Goal: Information Seeking & Learning: Find specific page/section

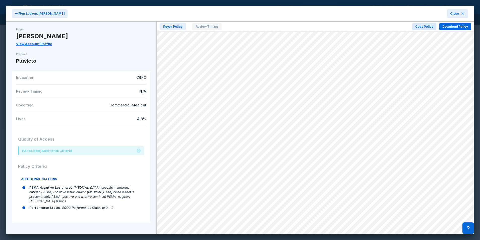
scroll to position [28, 0]
click at [464, 15] on icon at bounding box center [463, 14] width 4 height 4
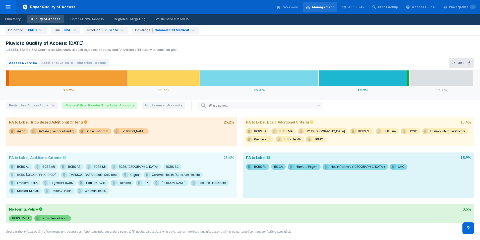
click at [56, 172] on div "BCBS [GEOGRAPHIC_DATA]" at bounding box center [36, 175] width 39 height 6
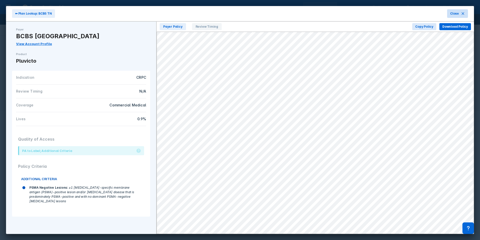
click at [466, 12] on button "Close" at bounding box center [457, 13] width 21 height 9
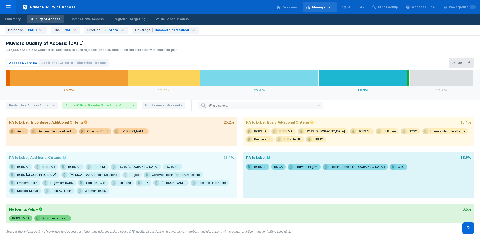
click at [130, 175] on div "Cigna" at bounding box center [134, 175] width 9 height 6
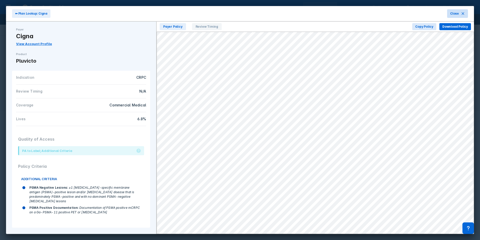
click at [460, 13] on button "Close" at bounding box center [457, 13] width 21 height 9
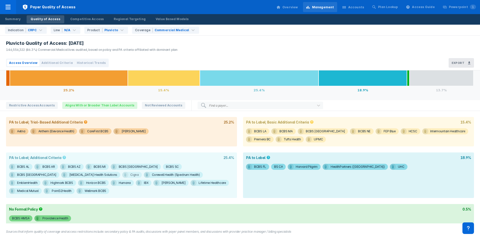
click at [130, 174] on div "Cigna" at bounding box center [134, 175] width 9 height 6
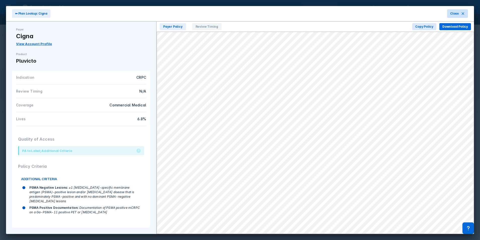
click at [457, 14] on span "Close" at bounding box center [454, 13] width 9 height 5
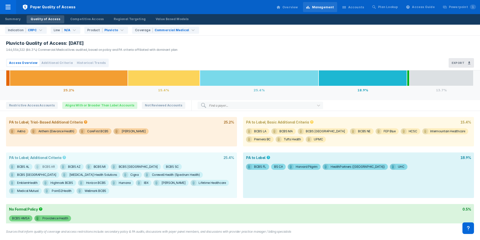
click at [45, 168] on div "BCBS AR" at bounding box center [48, 167] width 13 height 6
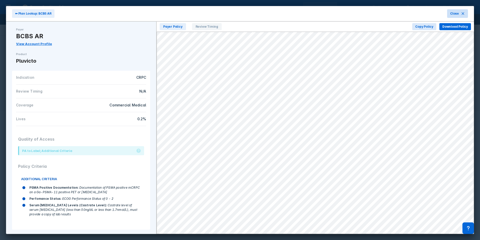
click at [457, 12] on span "Close" at bounding box center [454, 13] width 9 height 5
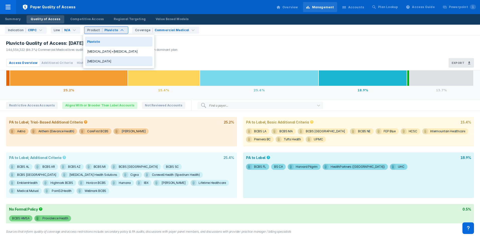
click at [116, 60] on div "[MEDICAL_DATA]" at bounding box center [118, 61] width 67 height 10
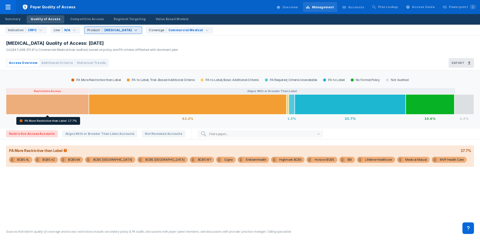
click at [73, 108] on div at bounding box center [47, 104] width 83 height 20
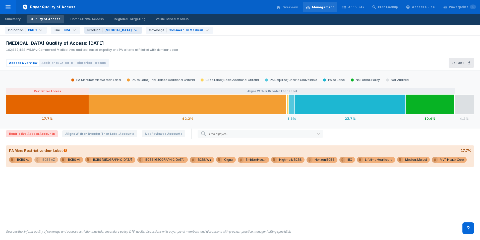
click at [47, 160] on div "BCBS AZ" at bounding box center [48, 160] width 13 height 6
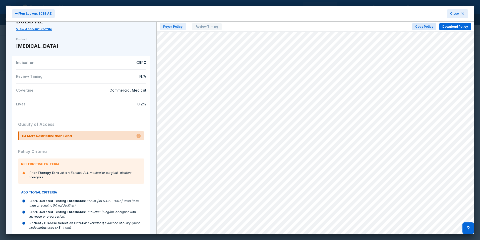
scroll to position [30, 0]
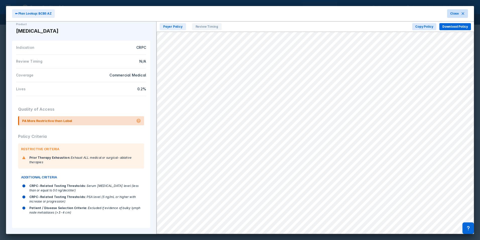
click at [456, 16] on span "Close" at bounding box center [454, 13] width 9 height 5
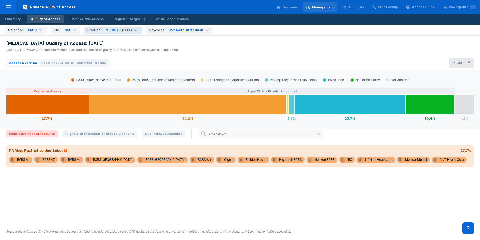
click at [111, 32] on div "[MEDICAL_DATA]" at bounding box center [119, 30] width 28 height 5
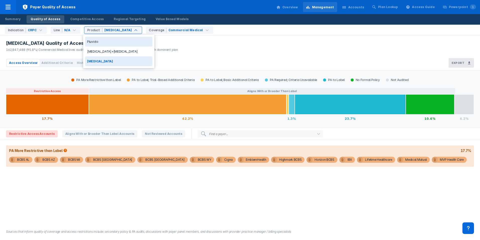
click at [120, 45] on div "Pluvicto" at bounding box center [118, 42] width 67 height 10
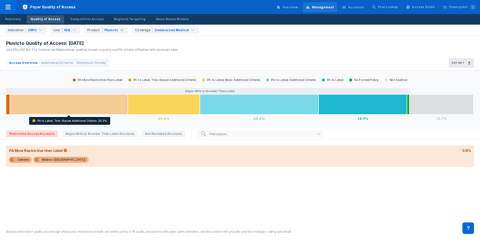
click at [80, 106] on div at bounding box center [69, 104] width 118 height 20
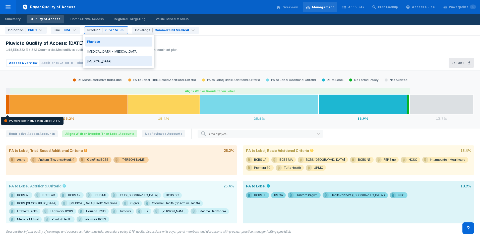
click at [105, 62] on div "[MEDICAL_DATA]" at bounding box center [118, 61] width 67 height 10
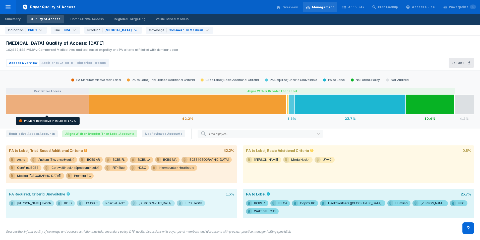
click at [50, 107] on div at bounding box center [47, 104] width 83 height 20
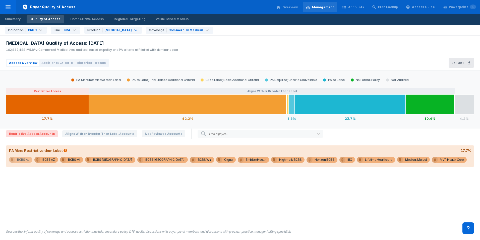
click at [24, 161] on div "BCBS AL" at bounding box center [23, 160] width 12 height 6
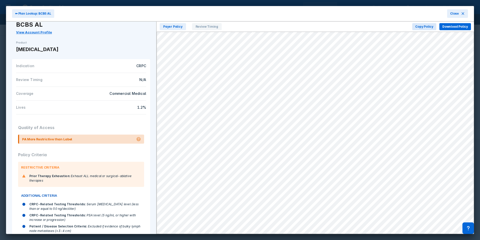
scroll to position [30, 0]
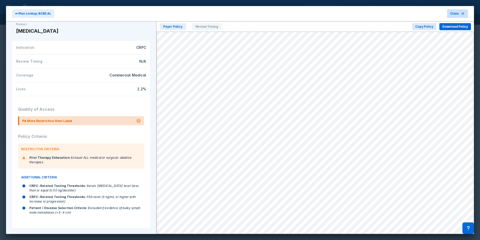
click at [453, 13] on span "Close" at bounding box center [454, 13] width 9 height 5
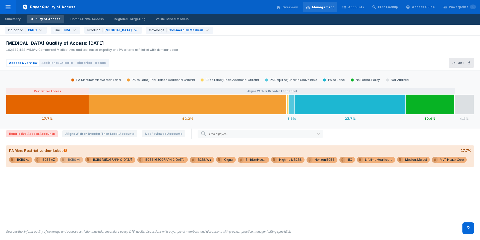
click at [80, 159] on span "BCBS MI" at bounding box center [71, 160] width 23 height 6
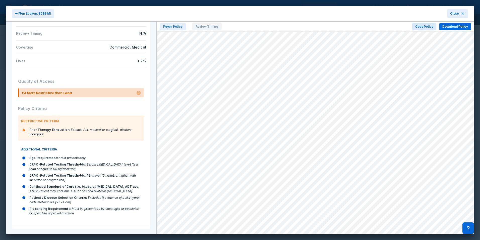
scroll to position [59, 0]
click at [461, 12] on icon at bounding box center [463, 14] width 4 height 4
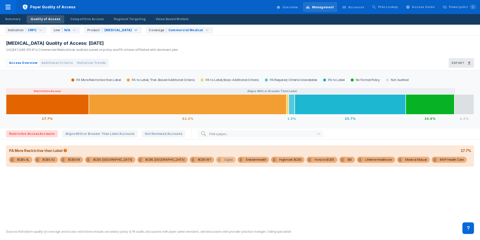
click at [224, 161] on div "Cigna" at bounding box center [228, 160] width 9 height 6
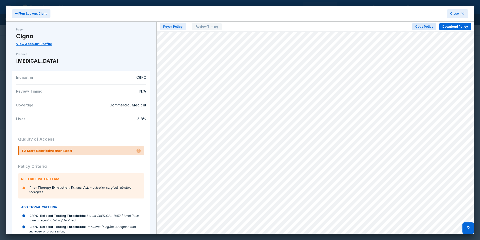
scroll to position [30, 0]
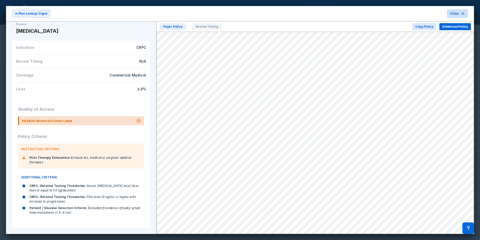
click at [463, 14] on icon at bounding box center [463, 13] width 3 height 3
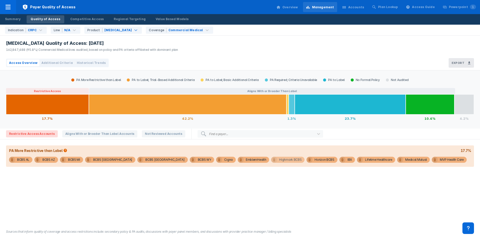
click at [271, 161] on span "Highmark BCBS" at bounding box center [287, 160] width 33 height 6
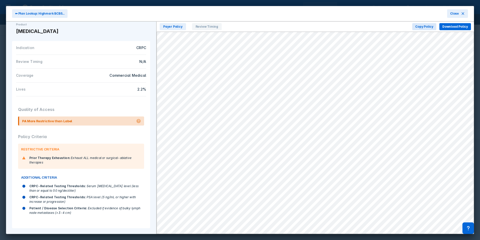
scroll to position [30, 0]
click at [456, 14] on span "Close" at bounding box center [454, 13] width 9 height 5
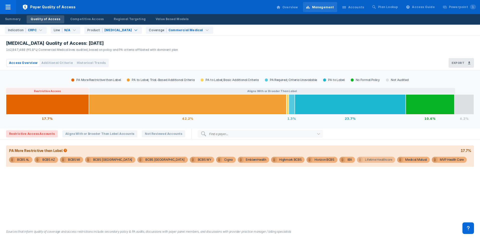
click at [365, 160] on div "Lifetime Healthcare" at bounding box center [378, 160] width 27 height 6
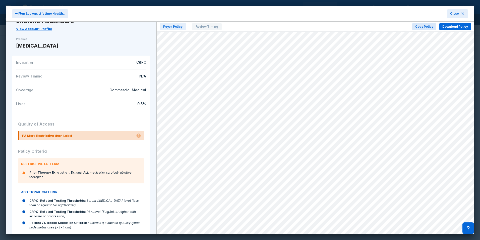
scroll to position [30, 0]
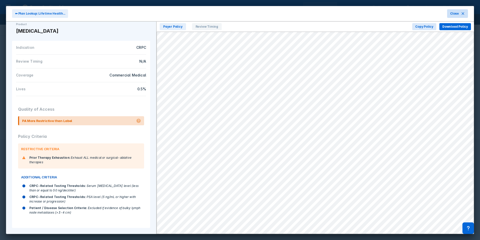
click at [458, 15] on span "Close" at bounding box center [454, 13] width 9 height 5
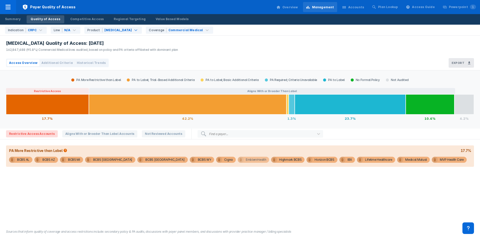
click at [246, 160] on div "EmblemHealth" at bounding box center [256, 160] width 20 height 6
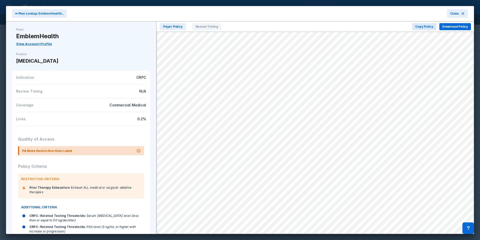
scroll to position [30, 0]
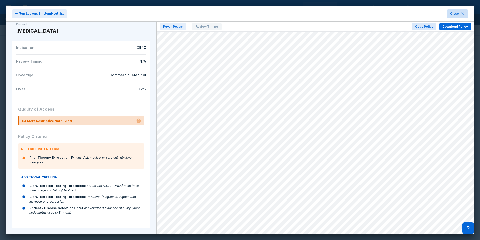
click at [452, 12] on span "Close" at bounding box center [454, 13] width 9 height 5
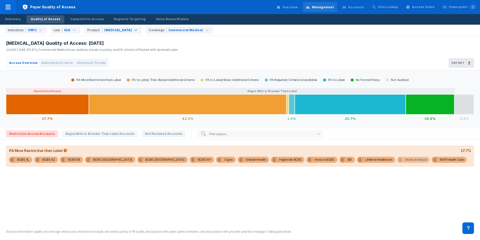
click at [406, 161] on div "Medical Mutual" at bounding box center [417, 160] width 22 height 6
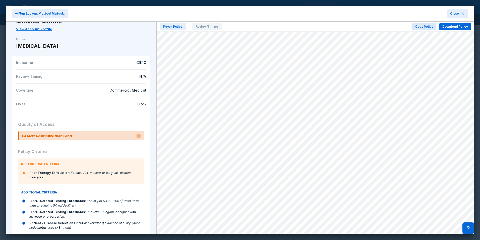
scroll to position [30, 0]
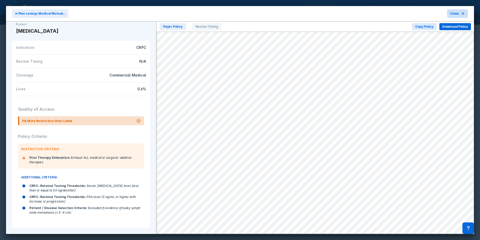
click at [460, 13] on button "Close" at bounding box center [457, 13] width 21 height 9
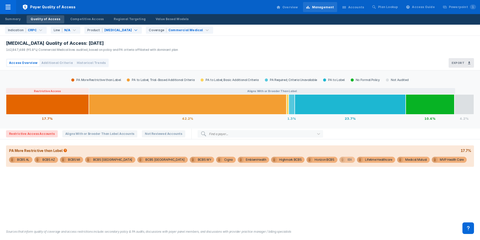
click at [348, 159] on div "IBX" at bounding box center [350, 160] width 5 height 6
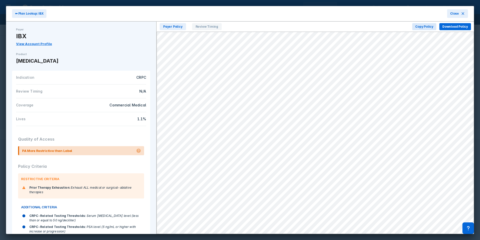
scroll to position [30, 0]
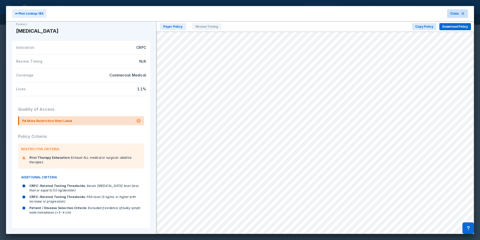
click at [461, 14] on button "Close" at bounding box center [457, 13] width 21 height 9
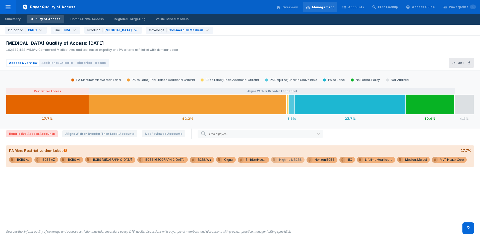
click at [279, 161] on div "Highmark BCBS" at bounding box center [290, 160] width 22 height 6
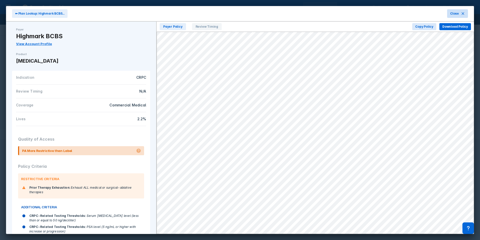
click at [457, 10] on button "Close" at bounding box center [457, 13] width 21 height 9
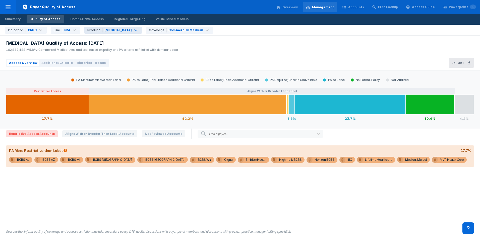
click at [112, 30] on div "[MEDICAL_DATA]" at bounding box center [118, 30] width 29 height 5
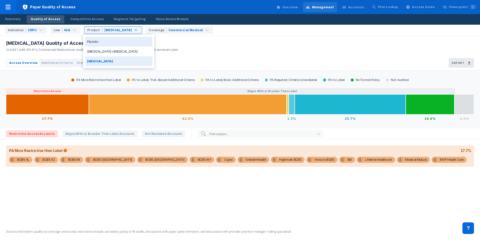
click at [114, 42] on div "Pluvicto" at bounding box center [118, 42] width 67 height 10
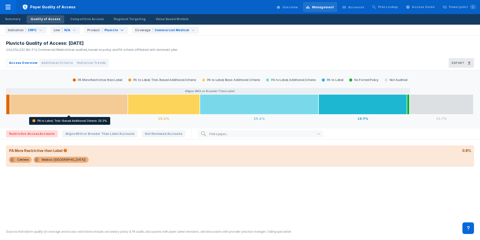
click at [35, 107] on div at bounding box center [69, 104] width 118 height 20
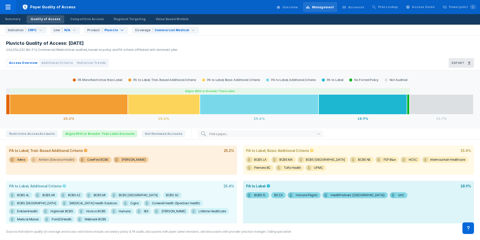
click at [65, 159] on div "Anthem (Elevance Health)" at bounding box center [56, 160] width 36 height 6
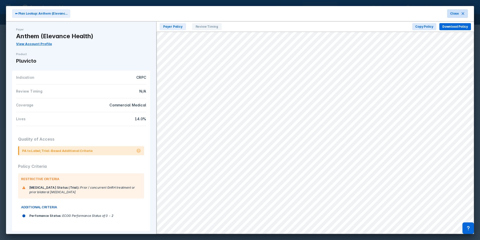
click at [459, 13] on button "Close" at bounding box center [457, 13] width 21 height 9
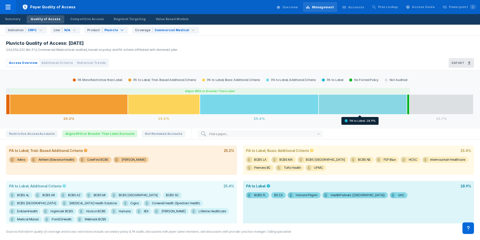
click at [342, 107] on div at bounding box center [363, 104] width 88 height 20
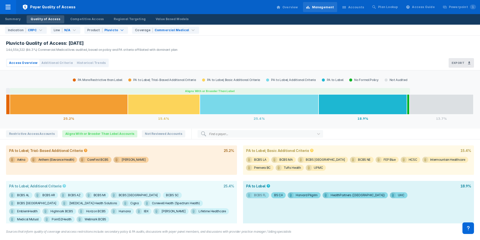
click at [257, 194] on div "BCBS FL" at bounding box center [260, 195] width 12 height 6
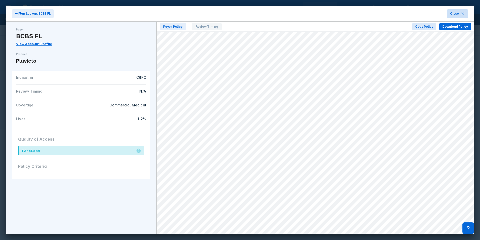
drag, startPoint x: 459, startPoint y: 13, endPoint x: 457, endPoint y: 15, distance: 2.8
click at [459, 13] on span "Close" at bounding box center [454, 13] width 9 height 5
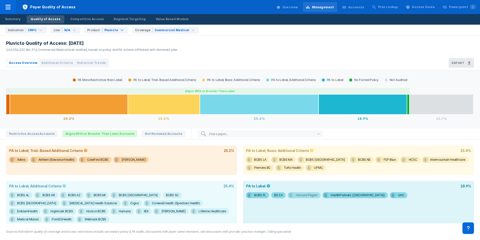
click at [299, 197] on div "Harvard Pilgrim" at bounding box center [307, 195] width 22 height 6
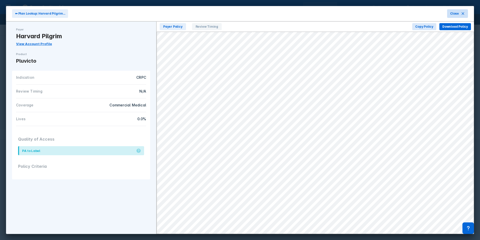
click at [457, 10] on button "Close" at bounding box center [457, 13] width 21 height 9
